Goal: Information Seeking & Learning: Learn about a topic

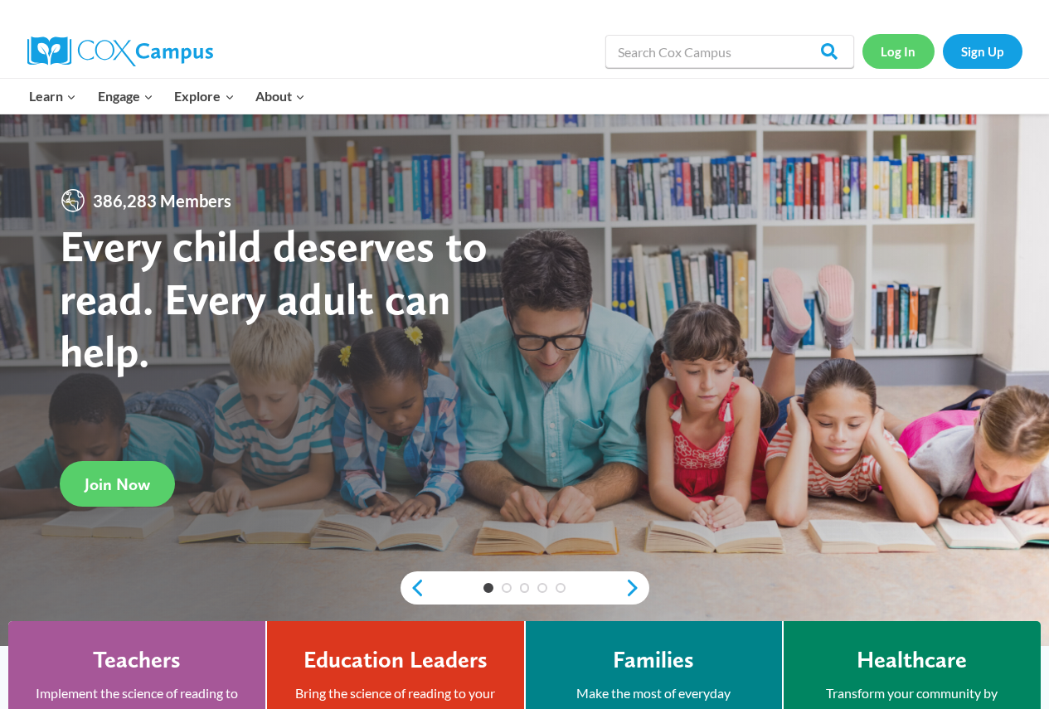
click at [902, 58] on link "Log In" at bounding box center [898, 51] width 72 height 34
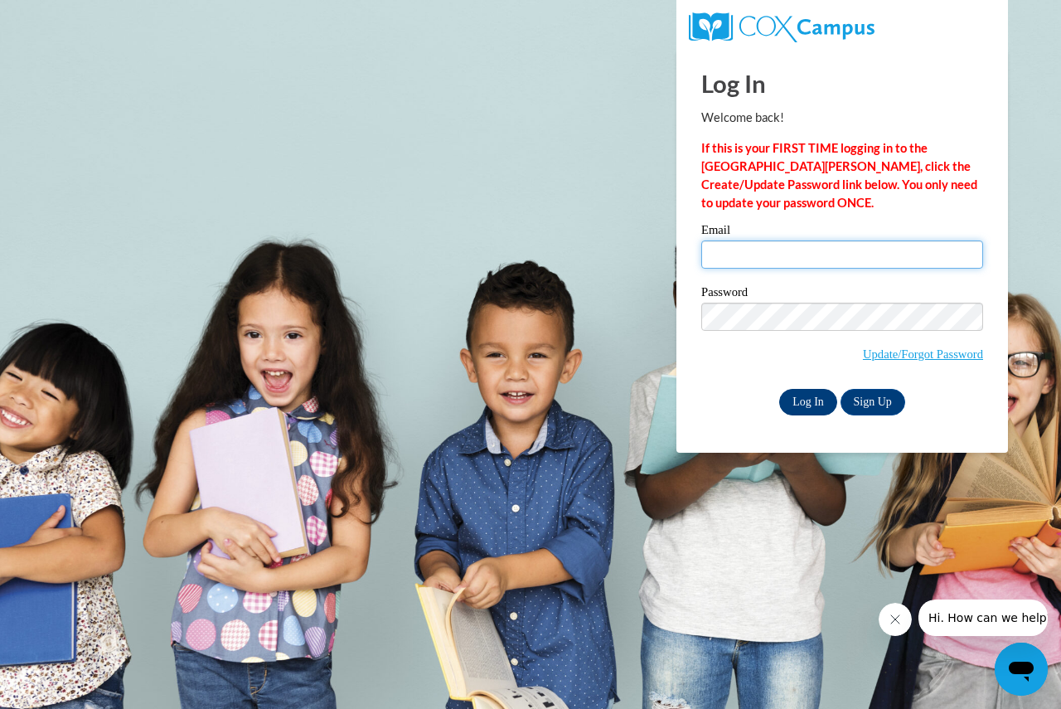
type input "[EMAIL_ADDRESS][DOMAIN_NAME]"
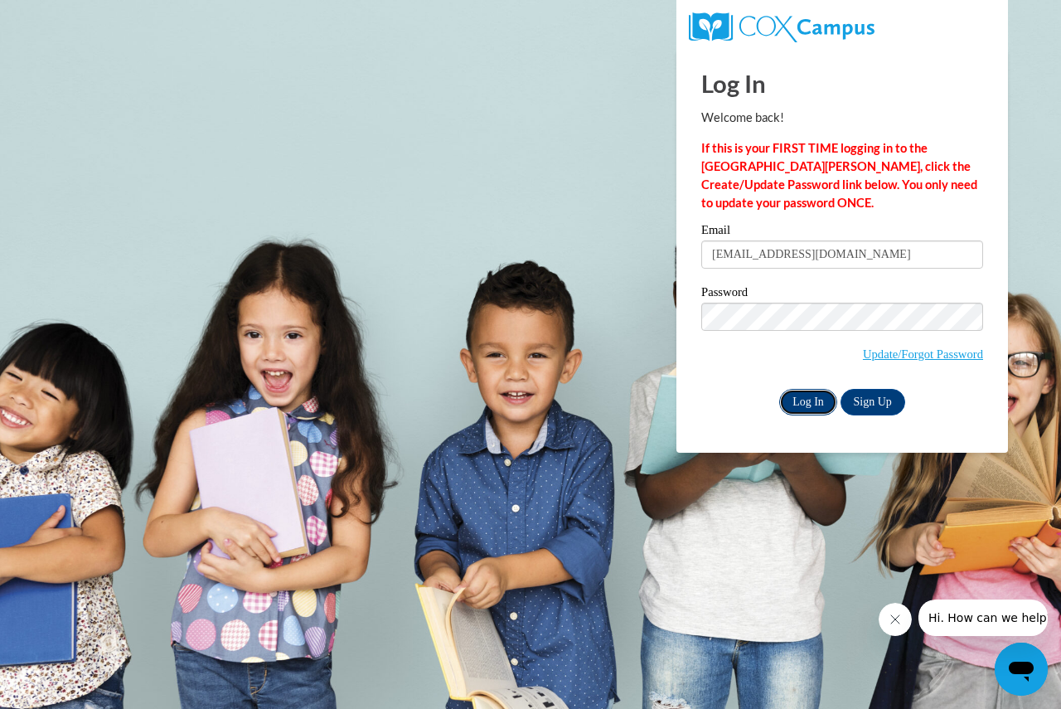
click at [797, 407] on input "Log In" at bounding box center [808, 402] width 58 height 27
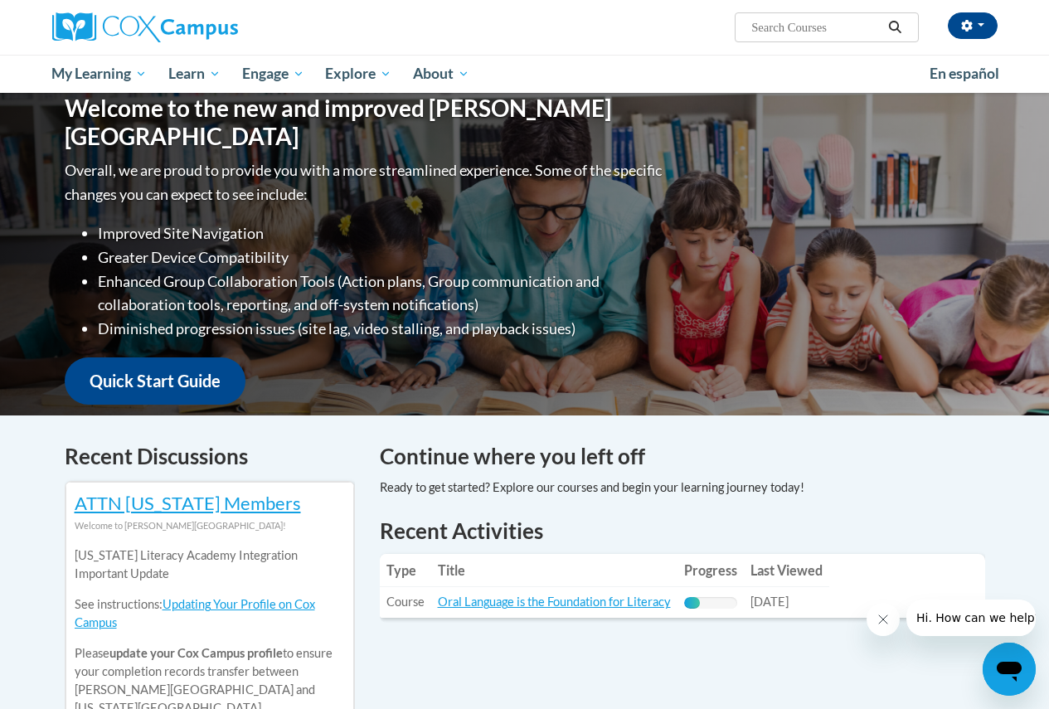
scroll to position [166, 0]
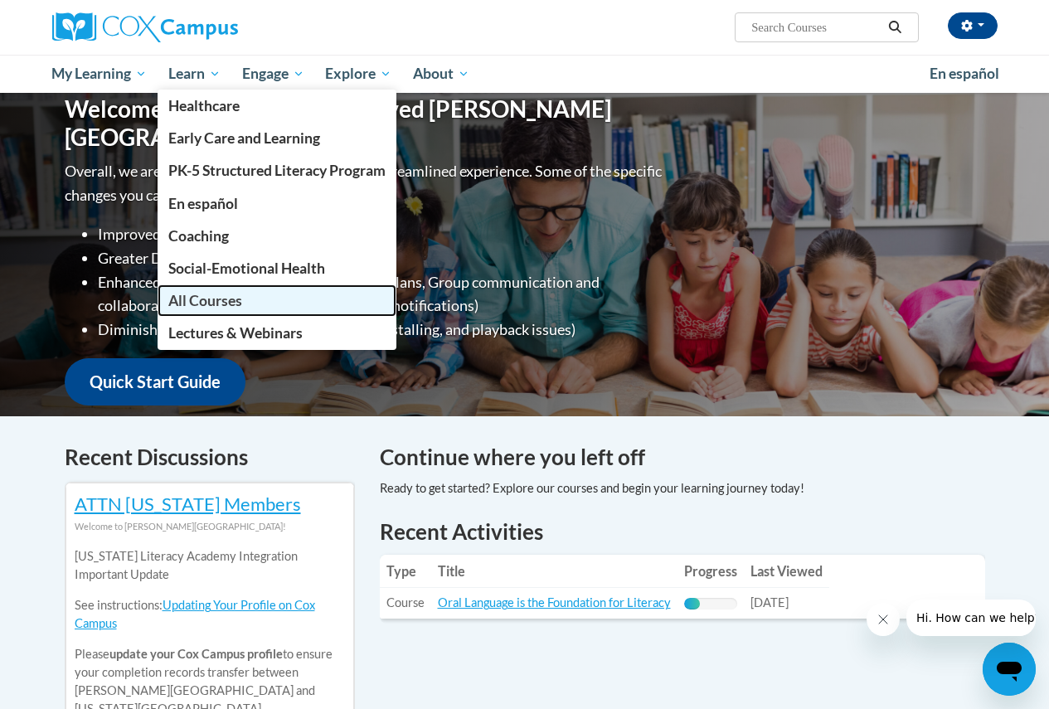
click at [221, 305] on span "All Courses" at bounding box center [205, 300] width 74 height 17
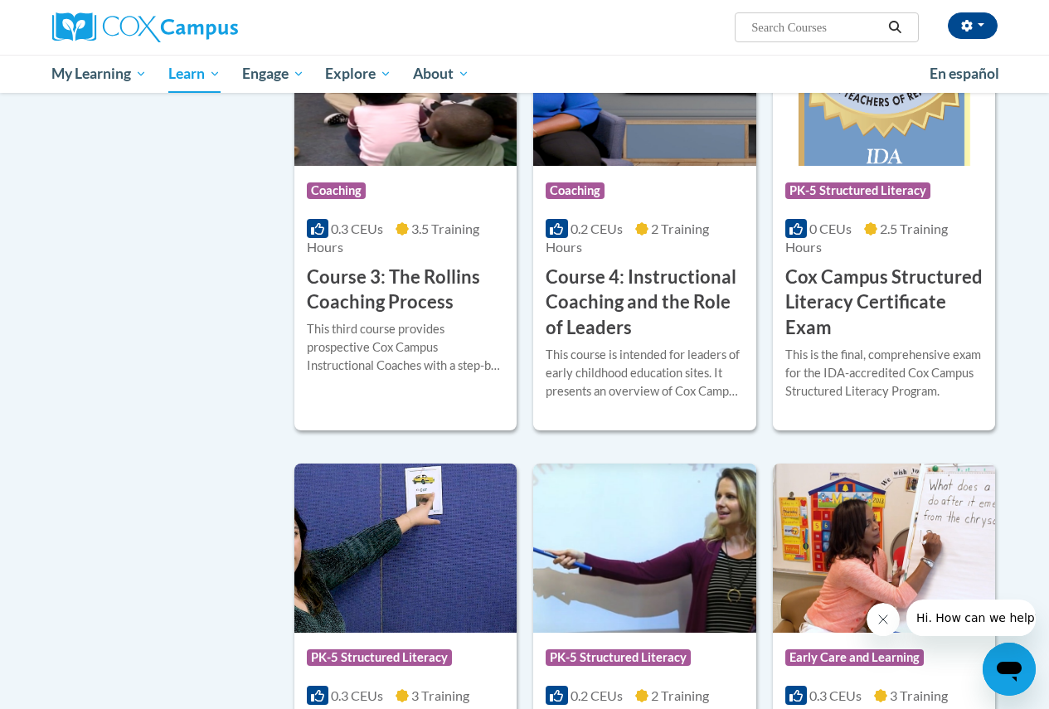
scroll to position [829, 0]
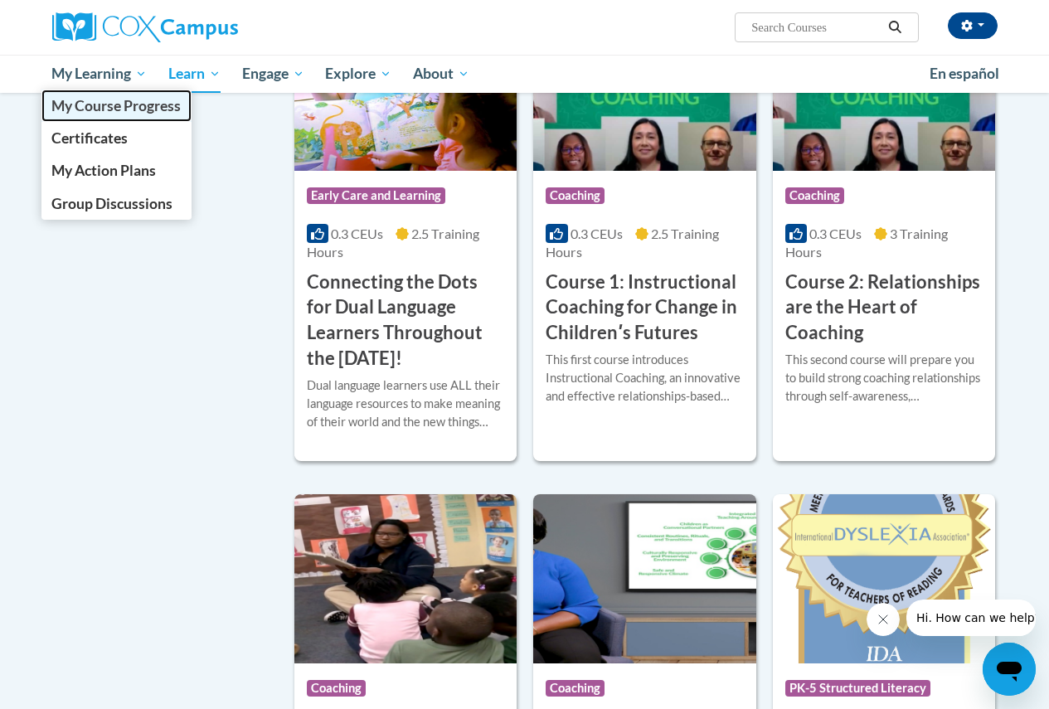
click at [98, 121] on link "My Course Progress" at bounding box center [116, 106] width 151 height 32
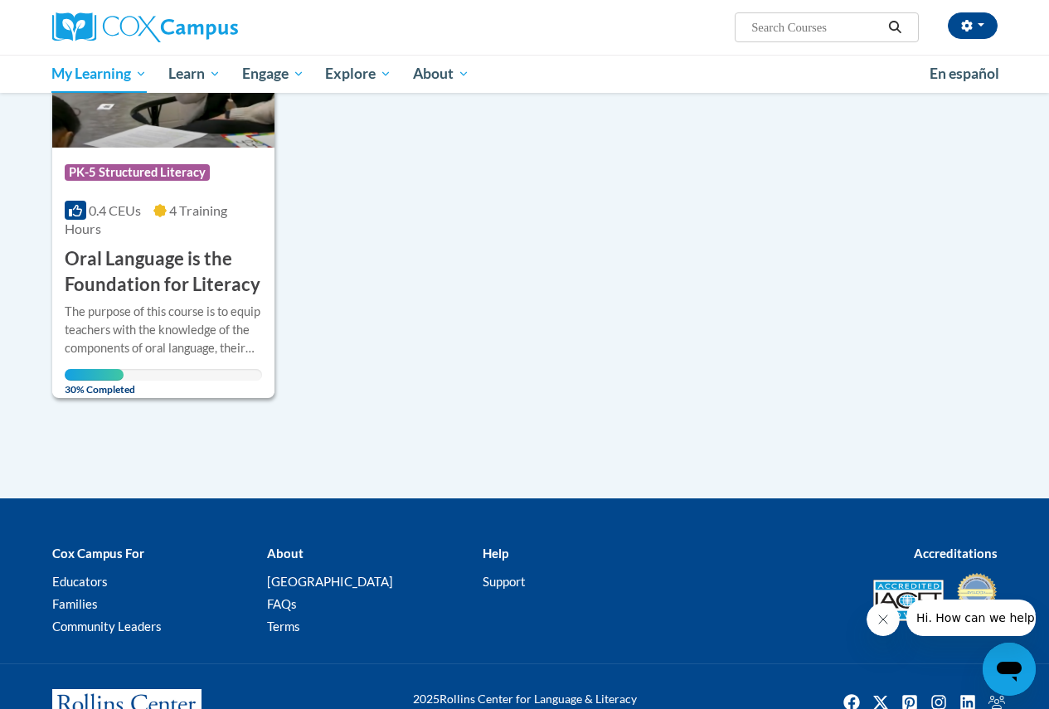
scroll to position [332, 0]
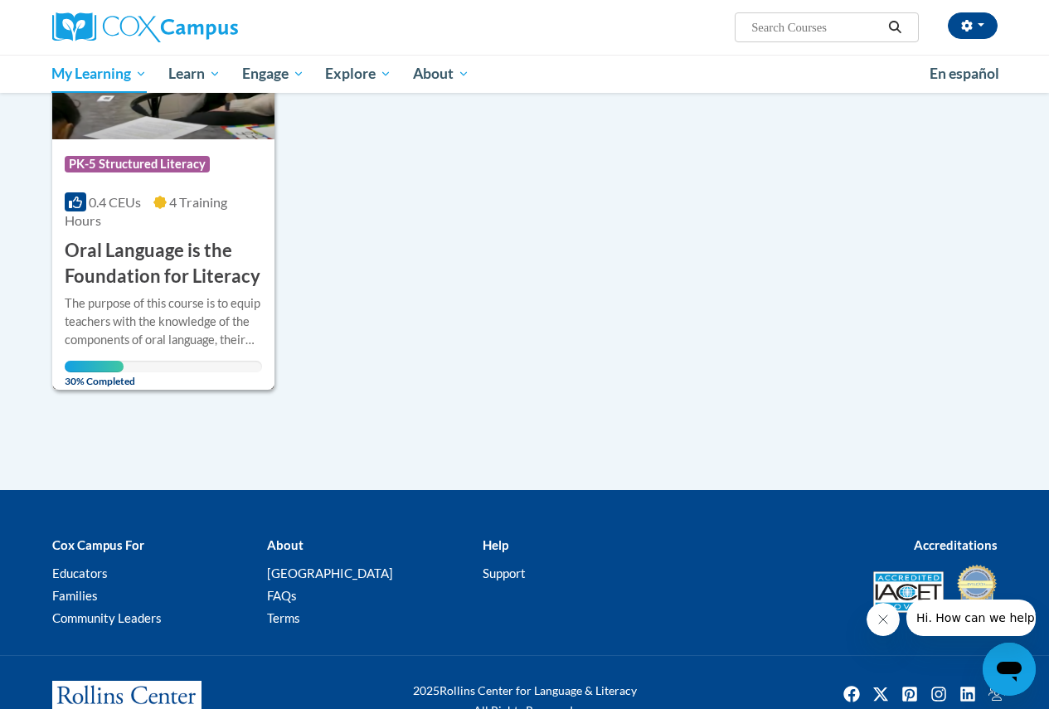
click at [175, 332] on div "The purpose of this course is to equip teachers with the knowledge of the compo…" at bounding box center [163, 321] width 197 height 55
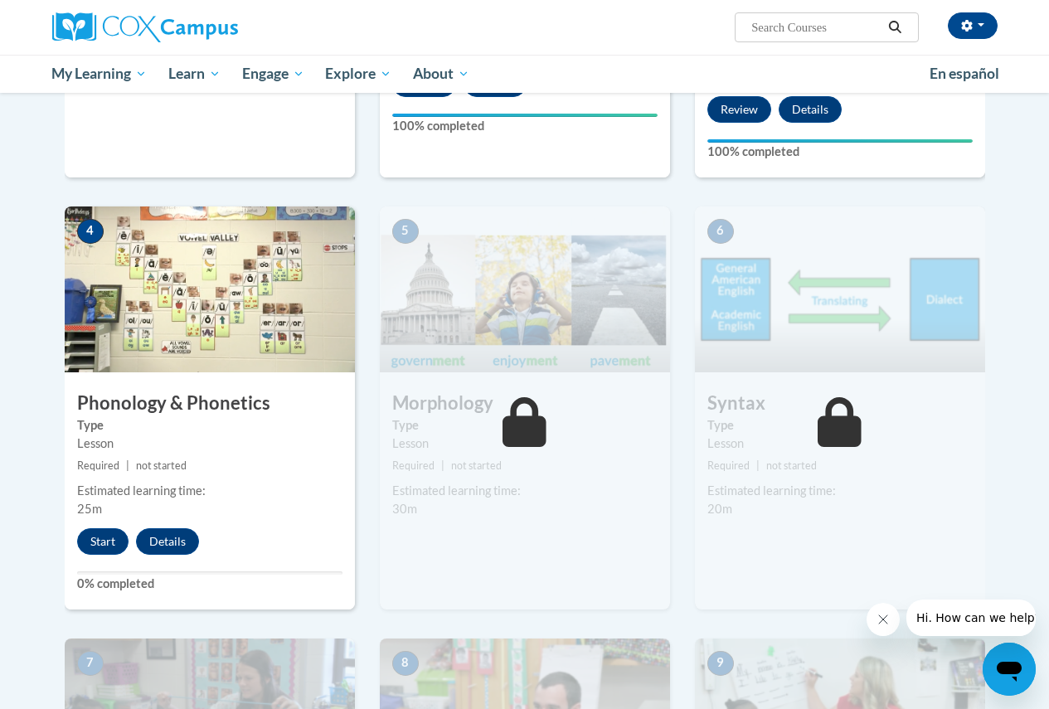
scroll to position [746, 0]
